Goal: Information Seeking & Learning: Understand process/instructions

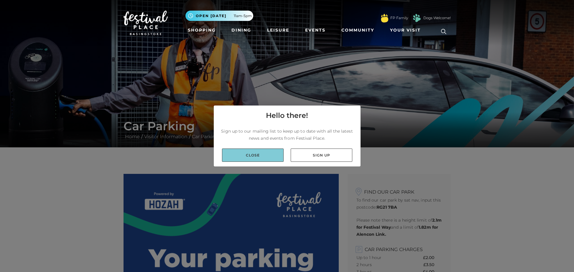
click at [260, 154] on link "Close" at bounding box center [253, 155] width 62 height 13
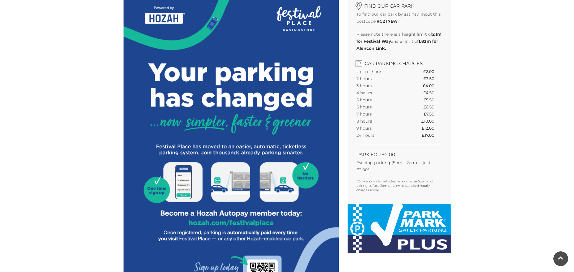
scroll to position [188, 0]
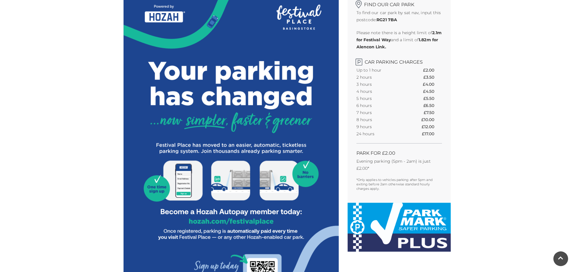
click at [222, 222] on img at bounding box center [231, 210] width 215 height 448
click at [231, 222] on img at bounding box center [231, 210] width 215 height 448
click at [272, 222] on img at bounding box center [231, 210] width 215 height 448
drag, startPoint x: 189, startPoint y: 221, endPoint x: 213, endPoint y: 222, distance: 24.5
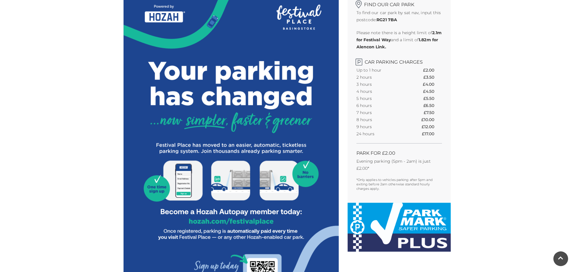
click at [213, 222] on img at bounding box center [231, 210] width 215 height 448
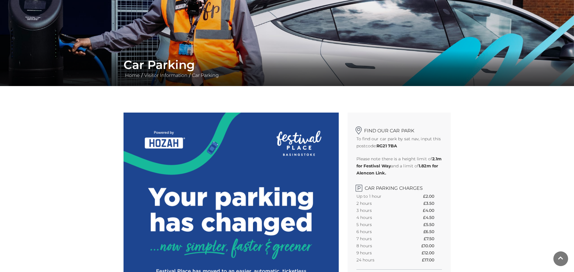
scroll to position [0, 0]
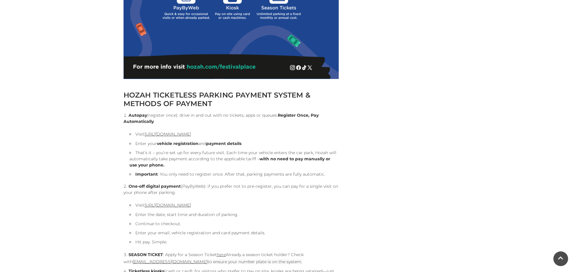
scroll to position [540, 0]
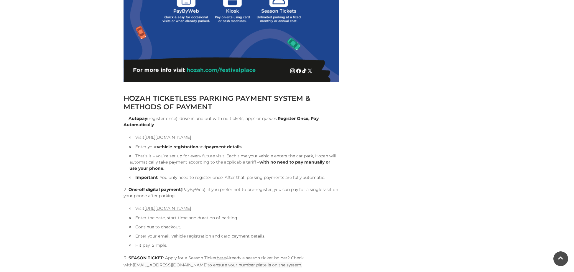
click at [191, 137] on link "[URL][DOMAIN_NAME]" at bounding box center [167, 137] width 47 height 5
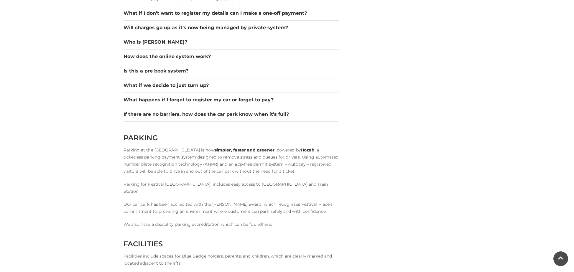
scroll to position [930, 0]
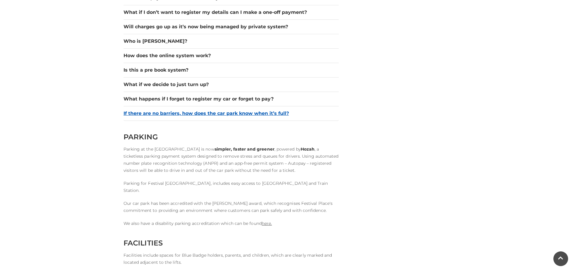
click at [266, 112] on button "If there are no barriers, how does the car park know when it’s full?" at bounding box center [231, 113] width 215 height 7
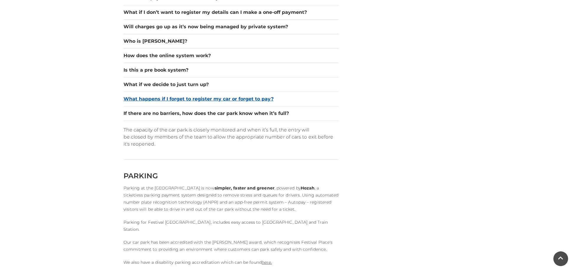
click at [217, 99] on button "What happens if I forget to register my car or forget to pay?" at bounding box center [231, 99] width 215 height 7
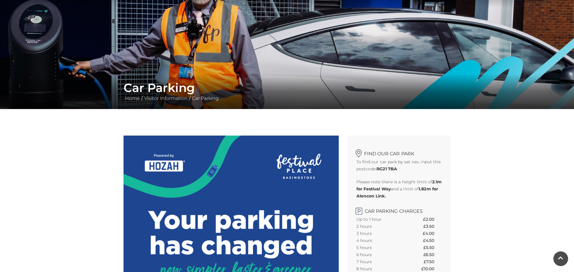
scroll to position [0, 0]
